Goal: Information Seeking & Learning: Find specific fact

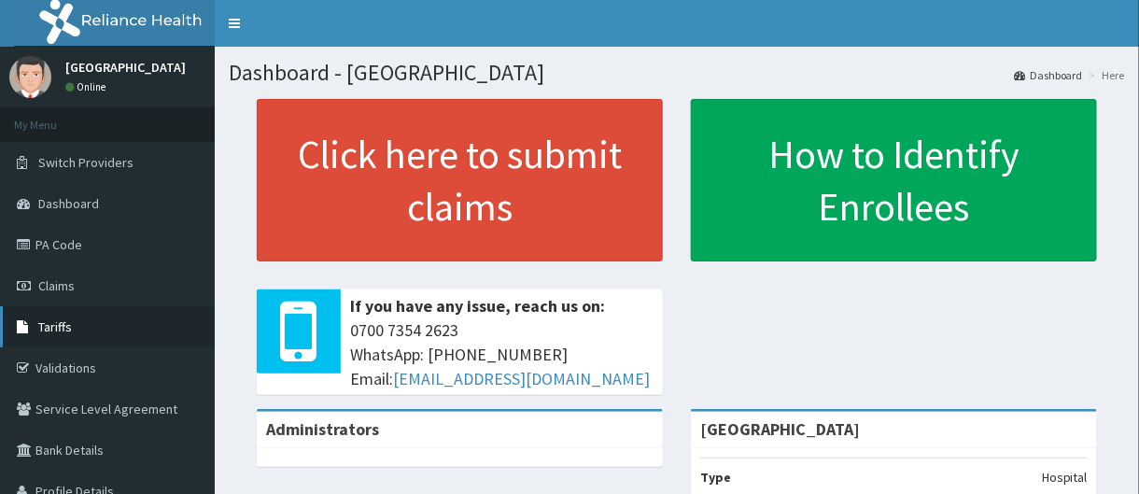
click at [85, 330] on link "Tariffs" at bounding box center [107, 326] width 215 height 41
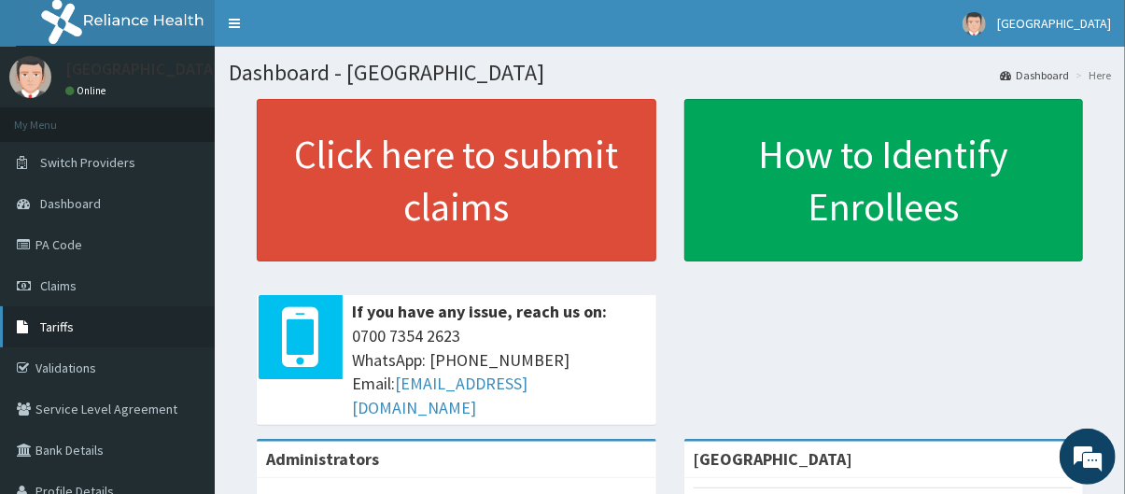
click at [101, 338] on link "Tariffs" at bounding box center [107, 326] width 215 height 41
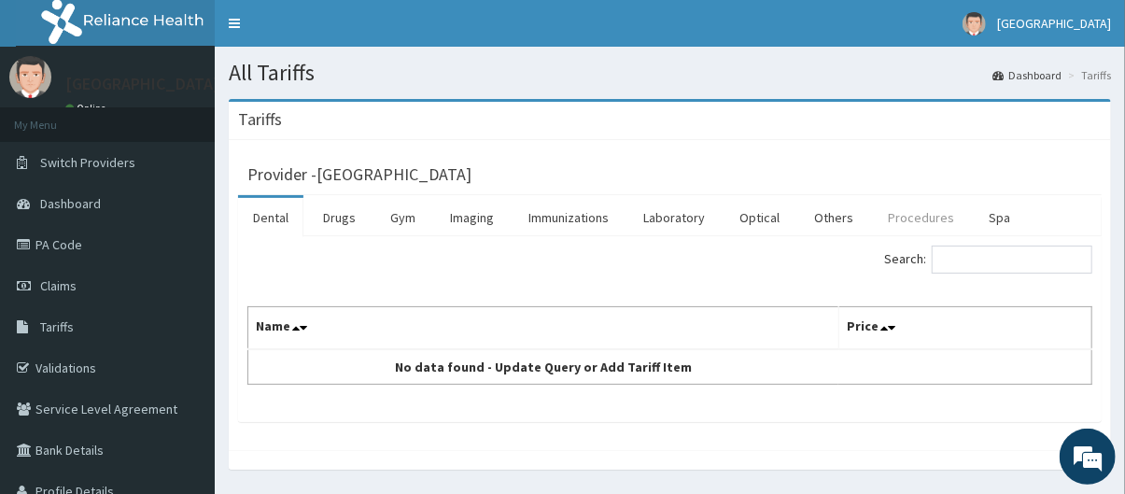
click at [906, 222] on link "Procedures" at bounding box center [921, 217] width 96 height 39
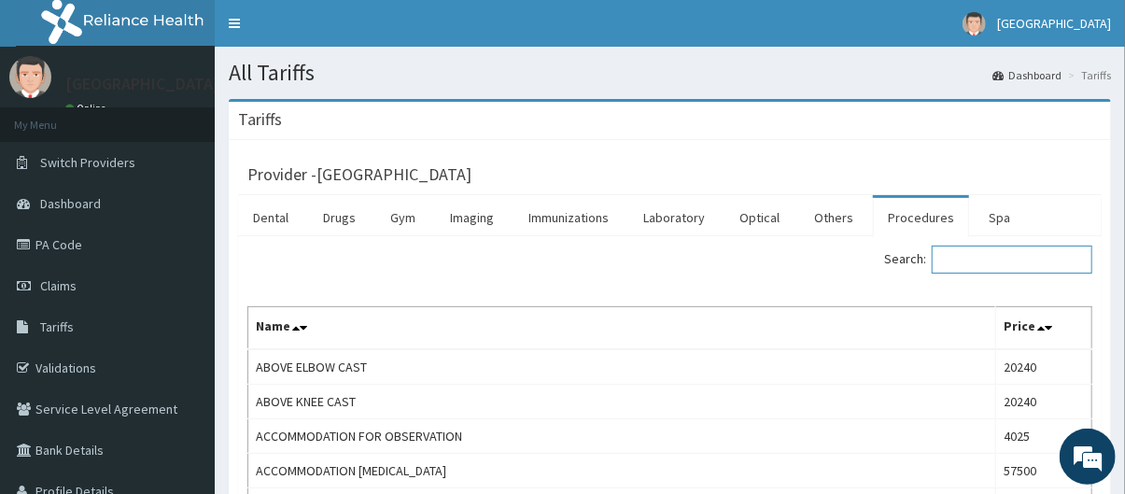
click at [966, 261] on input "Search:" at bounding box center [1012, 259] width 161 height 28
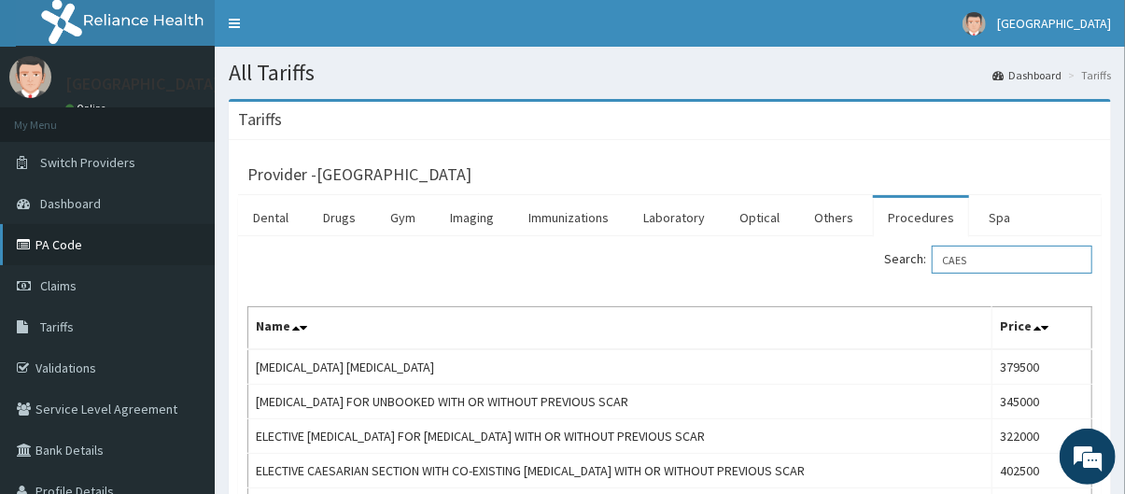
type input "CAES"
click at [117, 250] on link "PA Code" at bounding box center [107, 244] width 215 height 41
